Goal: Find specific page/section

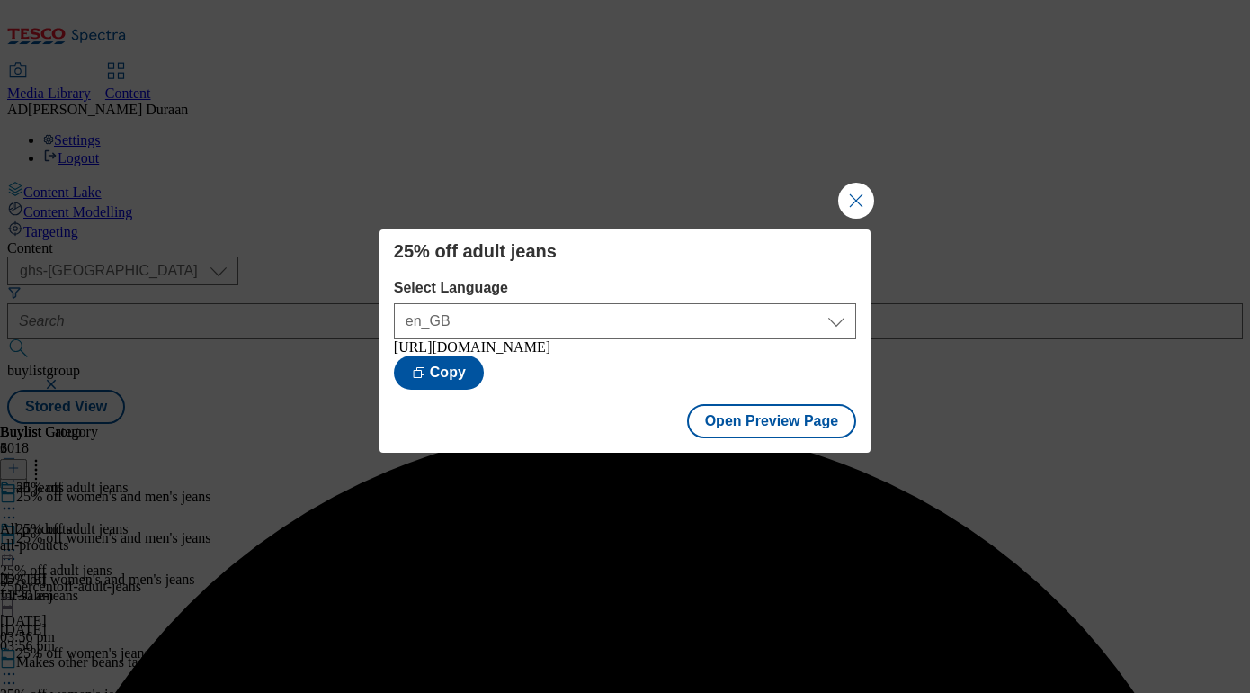
select select "ghs-[GEOGRAPHIC_DATA]"
click at [863, 189] on button "Close Modal" at bounding box center [856, 201] width 36 height 36
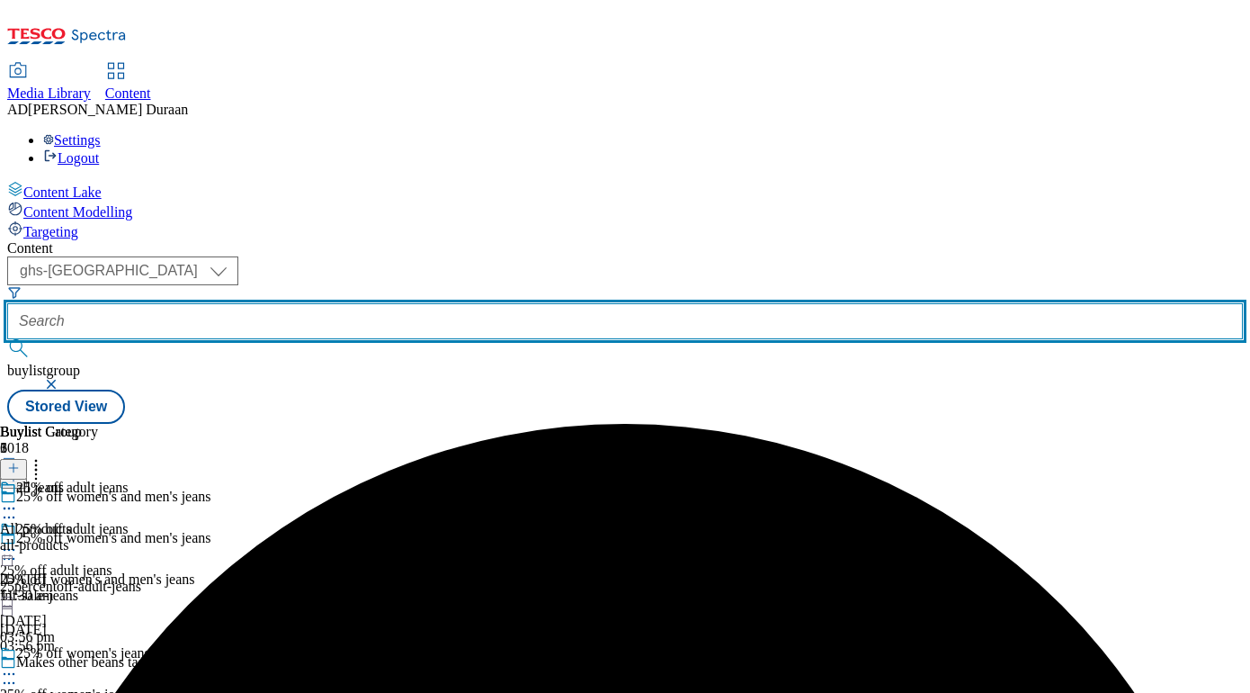
click at [443, 303] on input "text" at bounding box center [625, 321] width 1236 height 36
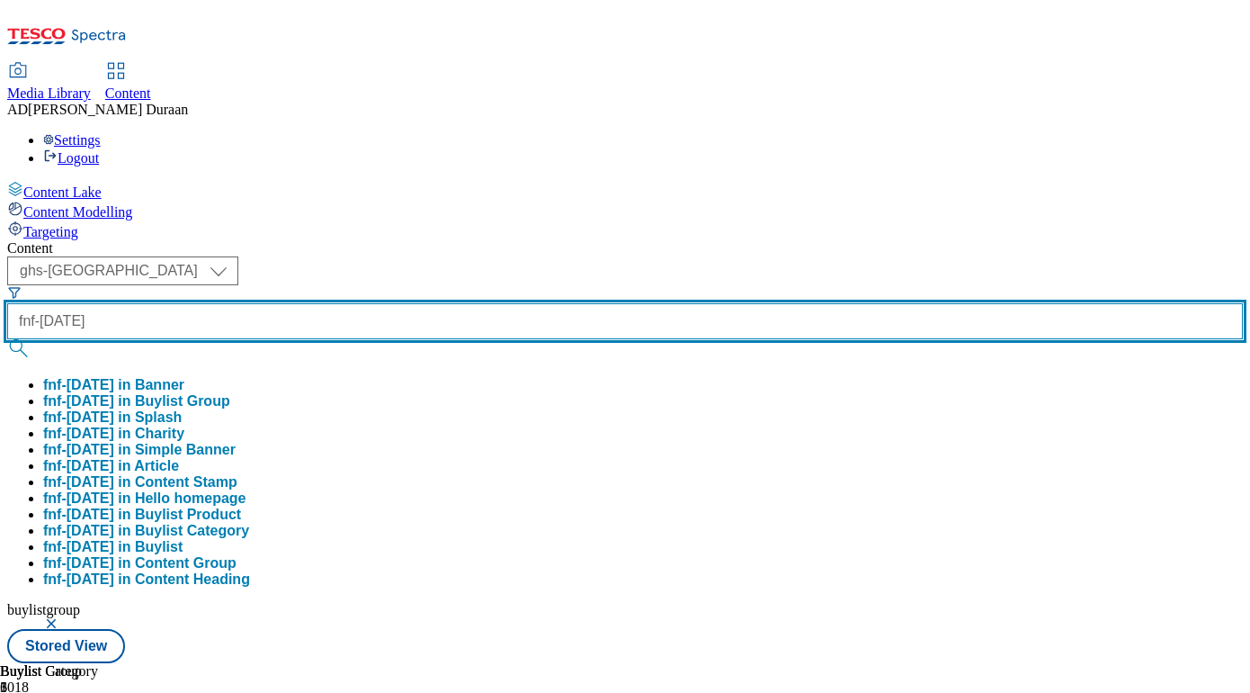
type input "fnf-halloween"
click at [7, 339] on button "submit" at bounding box center [19, 348] width 25 height 18
